Goal: Task Accomplishment & Management: Manage account settings

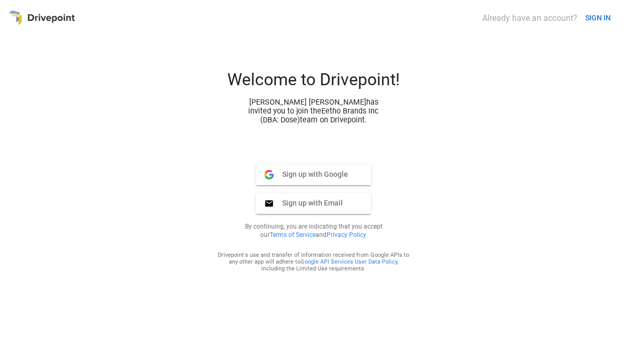
click at [318, 171] on span "Sign up with Google" at bounding box center [311, 173] width 74 height 9
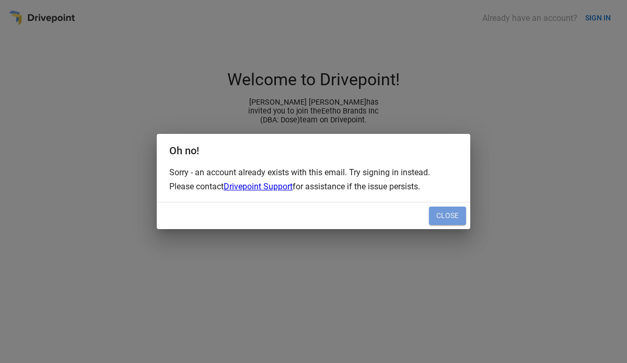
click at [446, 215] on button "Close" at bounding box center [447, 216] width 37 height 19
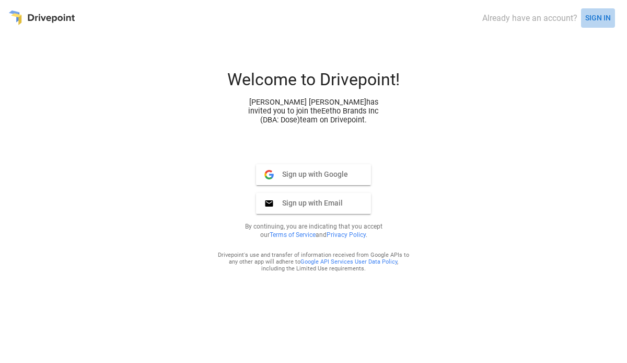
click at [593, 24] on button "SIGN IN" at bounding box center [598, 17] width 34 height 19
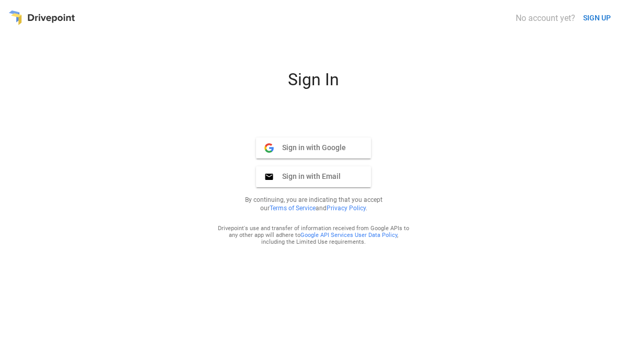
click at [327, 146] on span "Sign in with Google" at bounding box center [310, 147] width 72 height 9
